Goal: Book appointment/travel/reservation

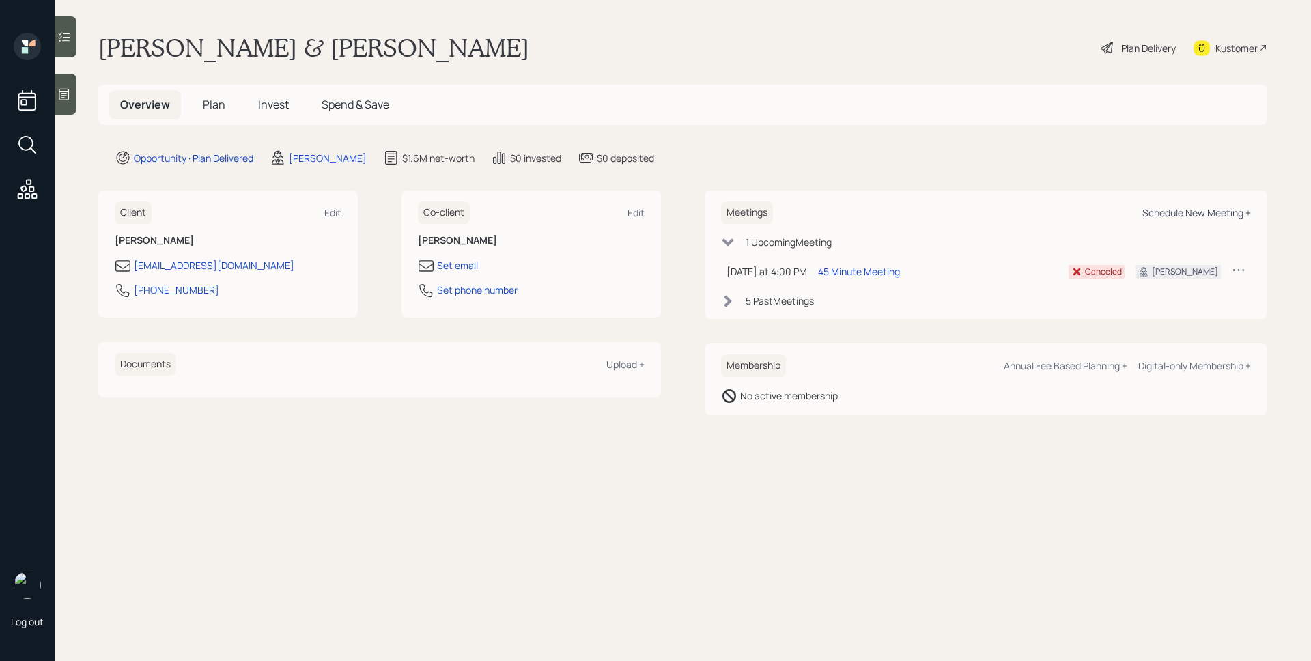
click at [1219, 216] on div "Schedule New Meeting +" at bounding box center [1197, 212] width 109 height 13
select select "d946c976-65aa-4529-ac9d-02c4f1114fc0"
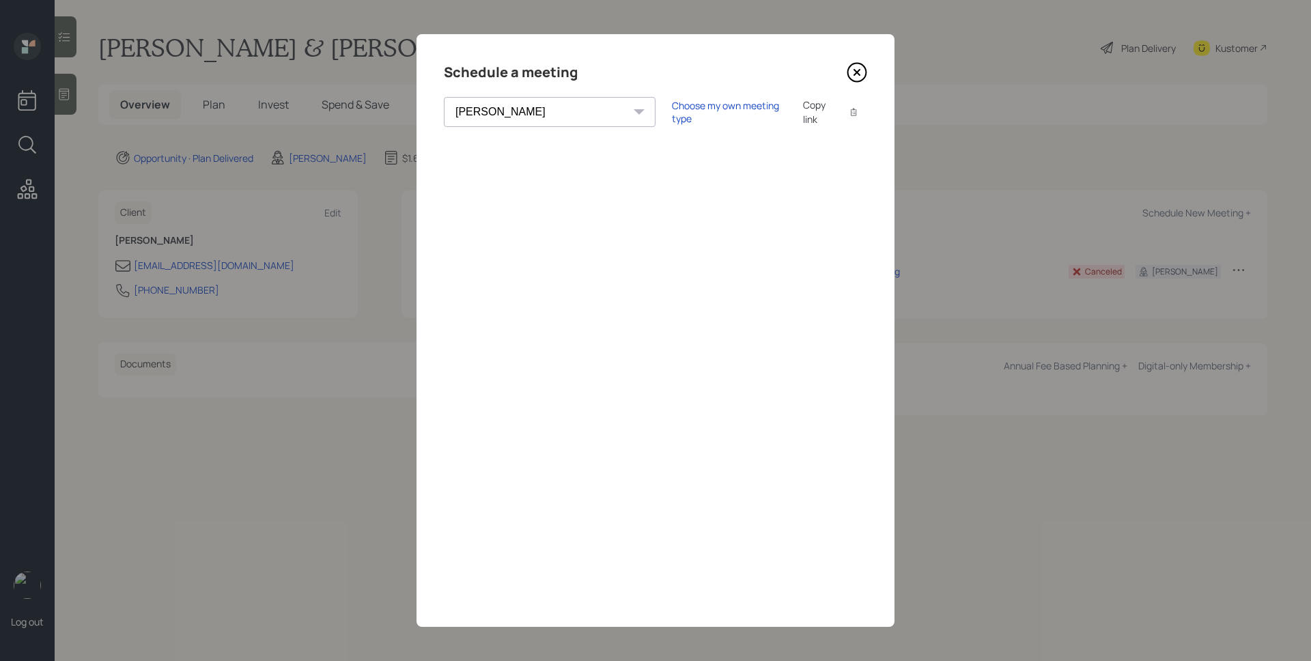
click at [861, 77] on icon at bounding box center [857, 72] width 20 height 20
